Goal: Download file/media

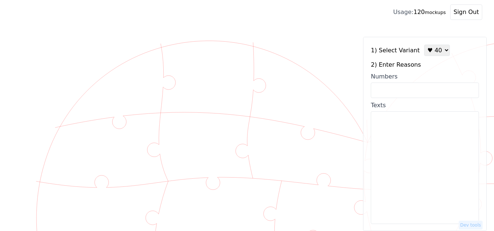
select select "1"
click at [424, 44] on select "♥ 12 ♥ 18 ♥ 28 ♥ 40 ♥ 50 ♥ 60 ♥ 70" at bounding box center [437, 49] width 26 height 11
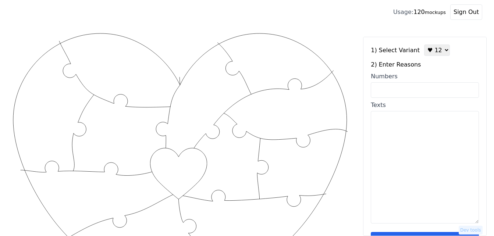
click at [417, 90] on input "Numbers" at bounding box center [425, 89] width 108 height 15
paste input "9, 14, 16, 34, 30,44, 48, 99, 96, 79, 74, 81"
type input "9, 14, 16, 34, 30,44, 48, 99, 96, 79, 74, 81"
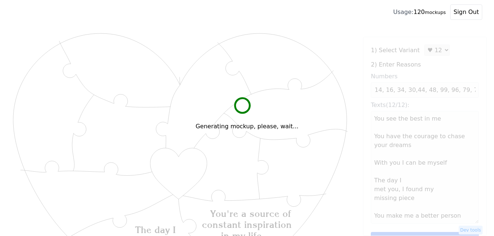
scroll to position [0, 0]
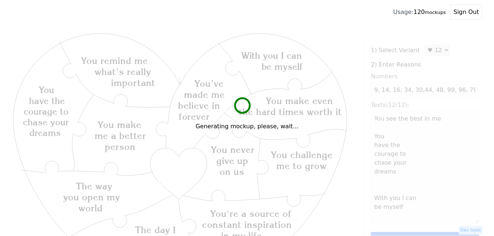
type textarea "You see the best in me You have the courage to chase your dreams With you I can…"
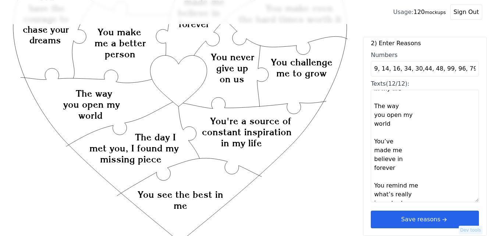
scroll to position [147, 0]
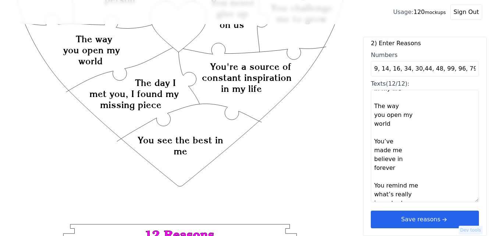
click at [432, 218] on button "Save reasons" at bounding box center [425, 220] width 108 height 18
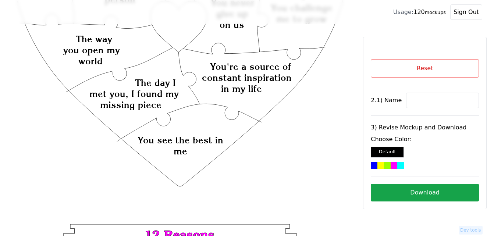
scroll to position [0, 0]
click at [430, 94] on input at bounding box center [442, 100] width 73 height 15
paste input "[PERSON_NAME]"
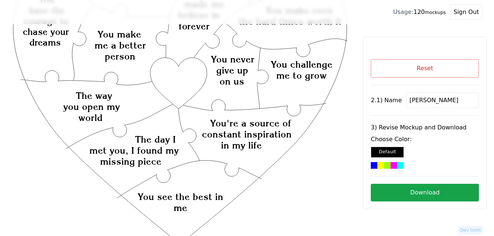
scroll to position [37, 0]
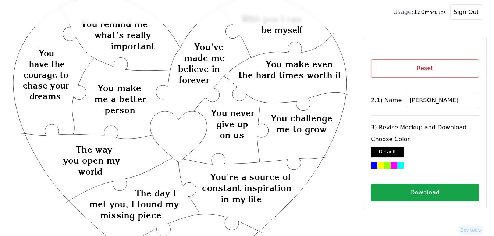
type input "[PERSON_NAME]"
click at [182, 129] on icon "Created with Snap Created with Snap Created with Snap You're a source of consta…" at bounding box center [180, 240] width 336 height 491
click at [397, 168] on div at bounding box center [400, 165] width 7 height 7
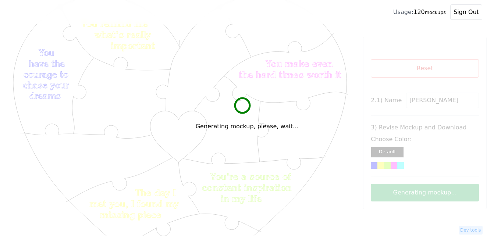
scroll to position [74, 0]
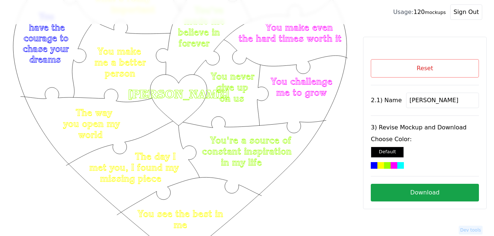
click at [441, 197] on button "Download" at bounding box center [425, 193] width 108 height 18
